Goal: Information Seeking & Learning: Check status

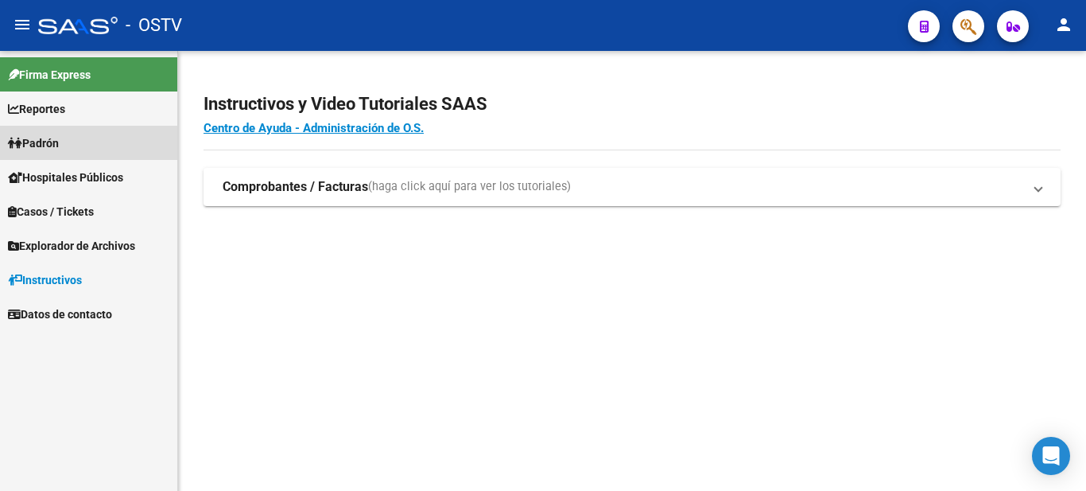
click at [52, 133] on link "Padrón" at bounding box center [88, 143] width 177 height 34
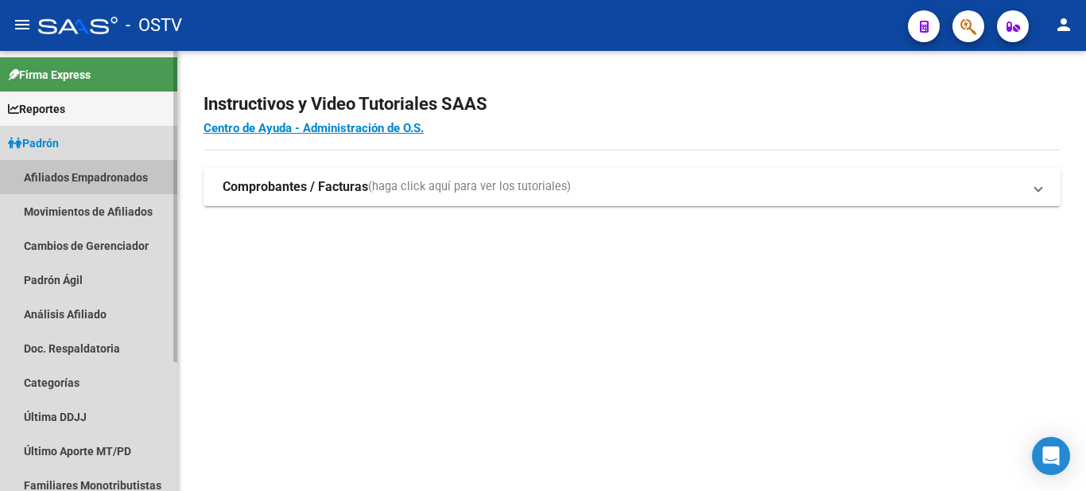
click at [90, 177] on link "Afiliados Empadronados" at bounding box center [88, 177] width 177 height 34
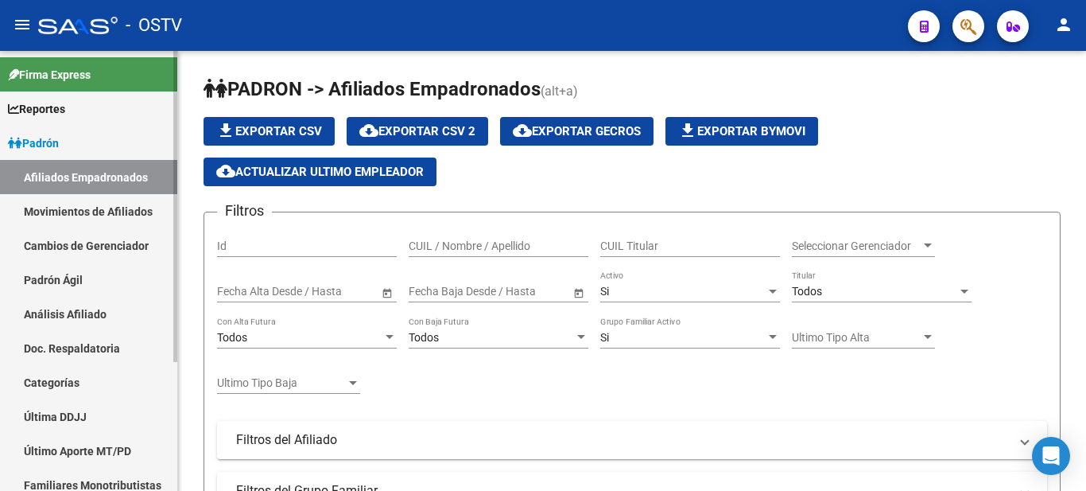
click at [41, 269] on link "Padrón Ágil" at bounding box center [88, 279] width 177 height 34
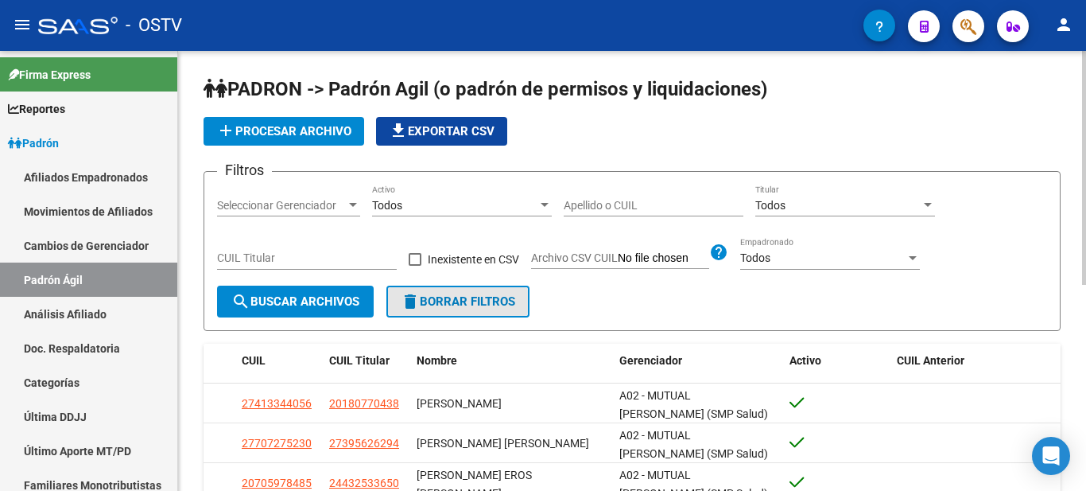
drag, startPoint x: 462, startPoint y: 296, endPoint x: 445, endPoint y: 289, distance: 18.2
click at [448, 291] on button "delete Borrar Filtros" at bounding box center [457, 301] width 143 height 32
click at [594, 196] on div "Apellido o CUIL" at bounding box center [654, 200] width 180 height 32
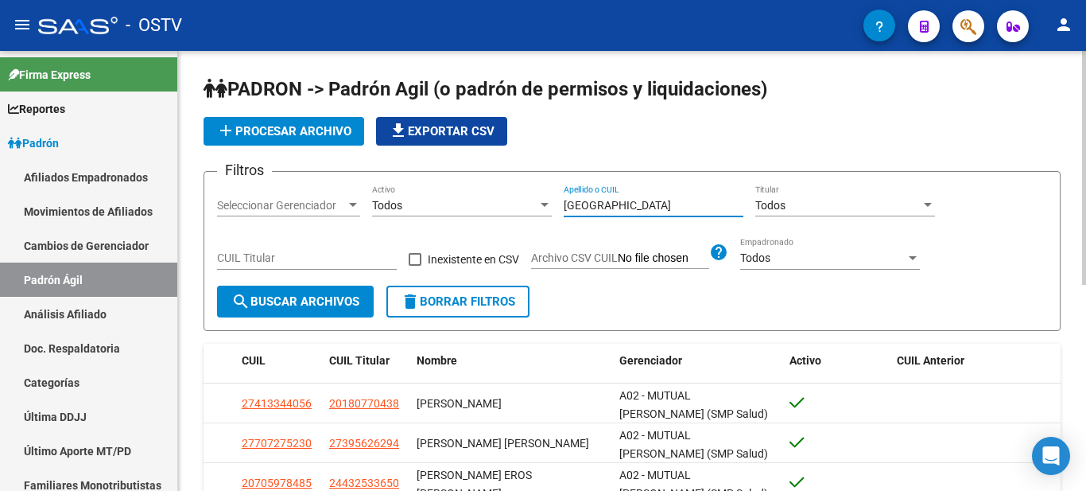
type input "[GEOGRAPHIC_DATA]"
click at [359, 305] on span "search Buscar Archivos" at bounding box center [295, 301] width 128 height 14
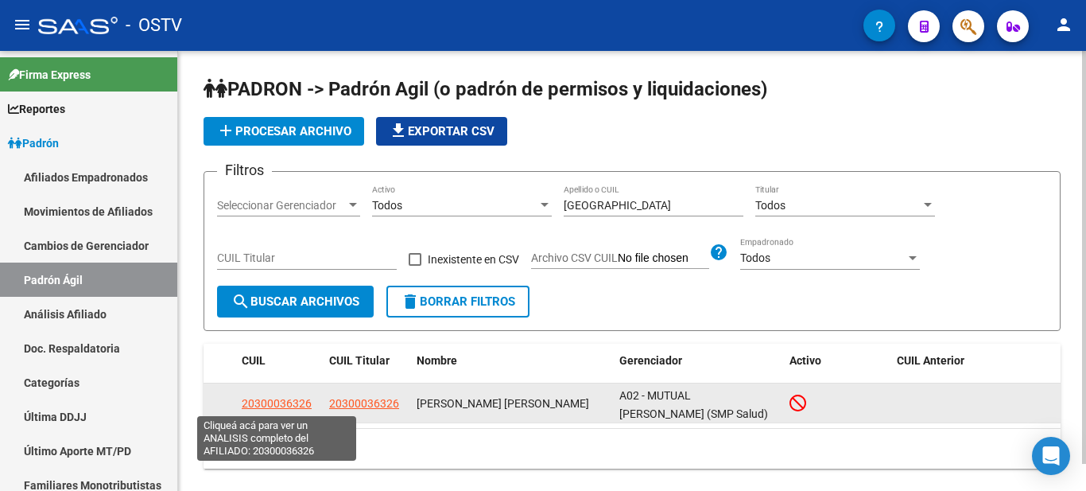
click at [282, 400] on span "20300036326" at bounding box center [277, 403] width 70 height 13
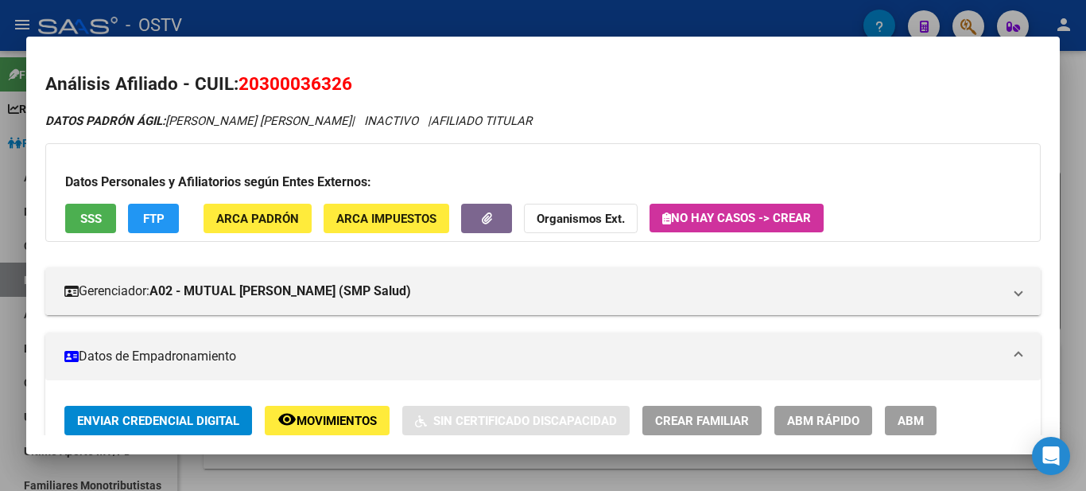
click at [299, 424] on span "Movimientos" at bounding box center [337, 420] width 80 height 14
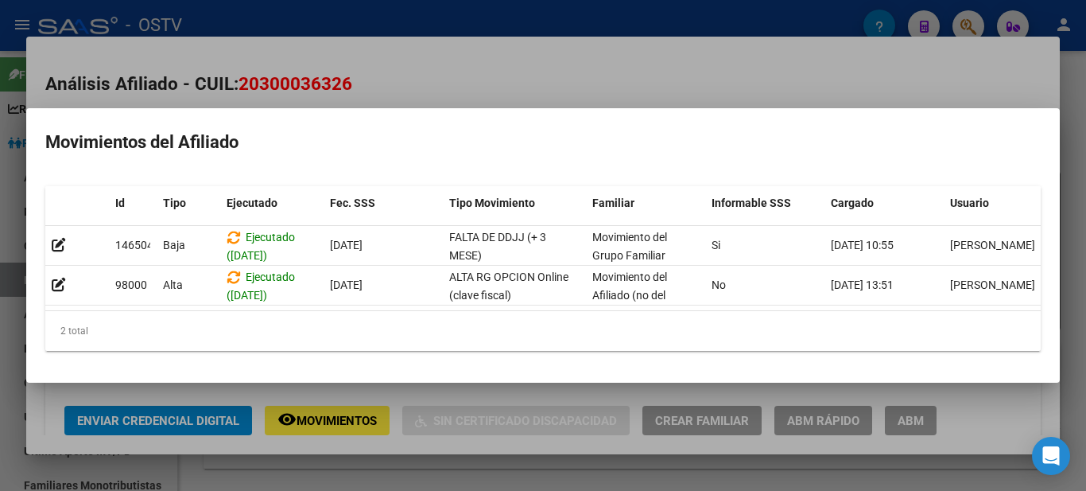
click at [581, 63] on div at bounding box center [543, 245] width 1086 height 491
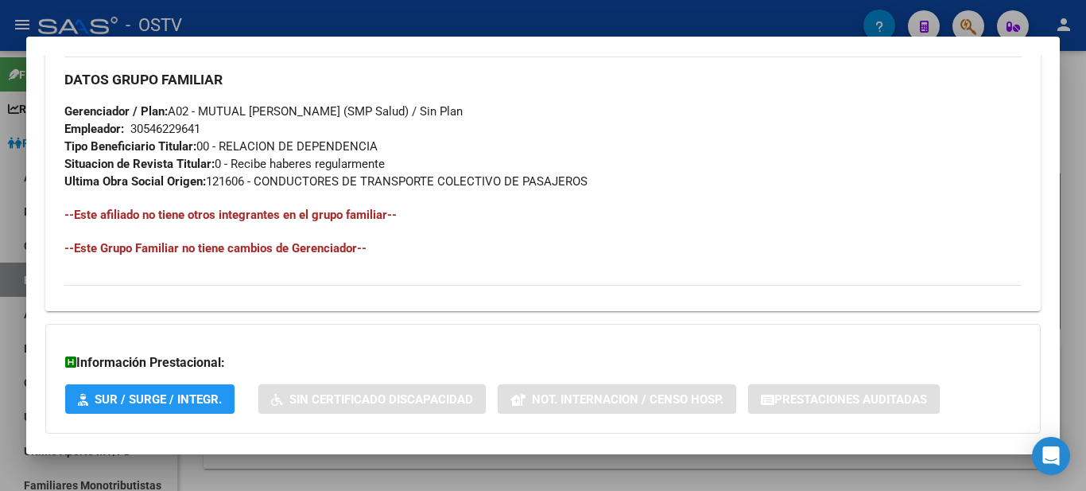
scroll to position [881, 0]
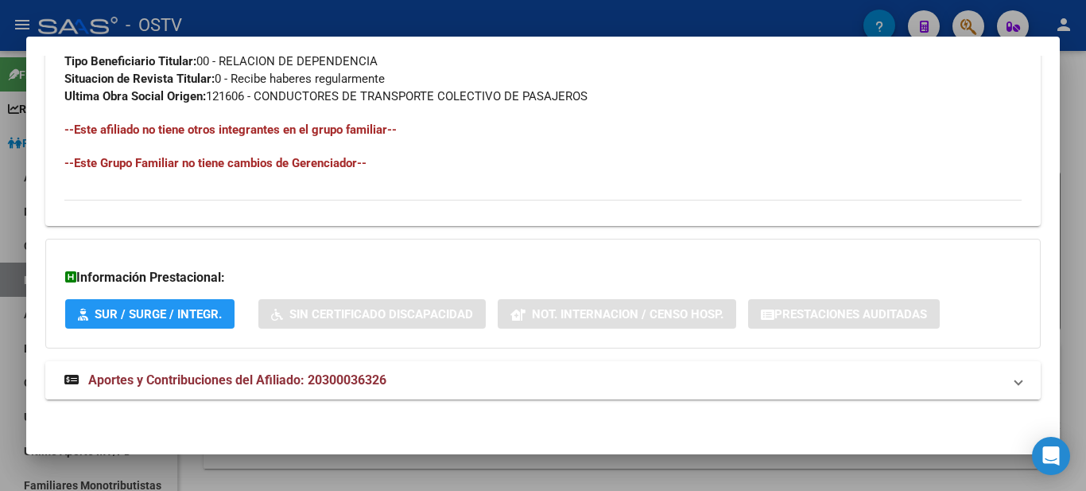
click at [99, 376] on span "Aportes y Contribuciones del Afiliado: 20300036326" at bounding box center [237, 379] width 298 height 15
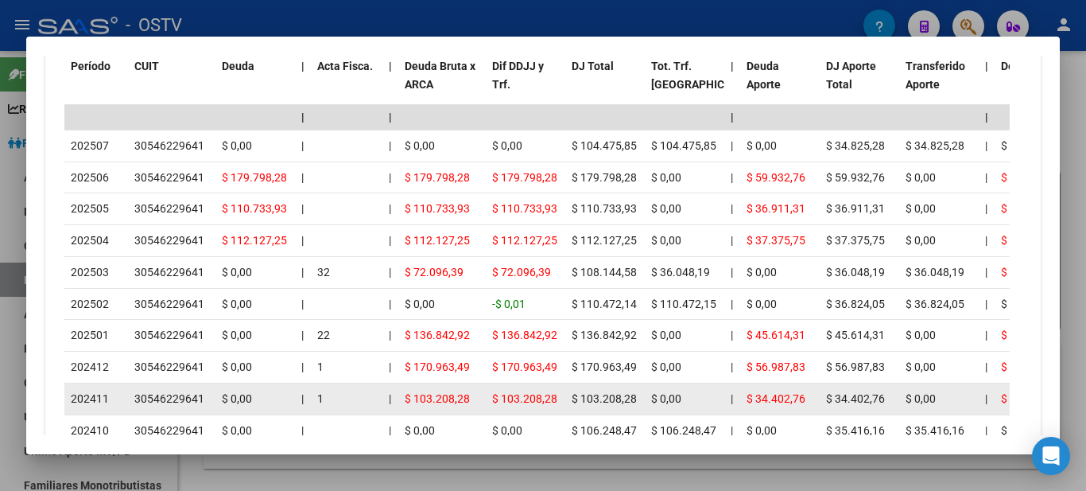
scroll to position [1659, 0]
